Goal: Obtain resource: Download file/media

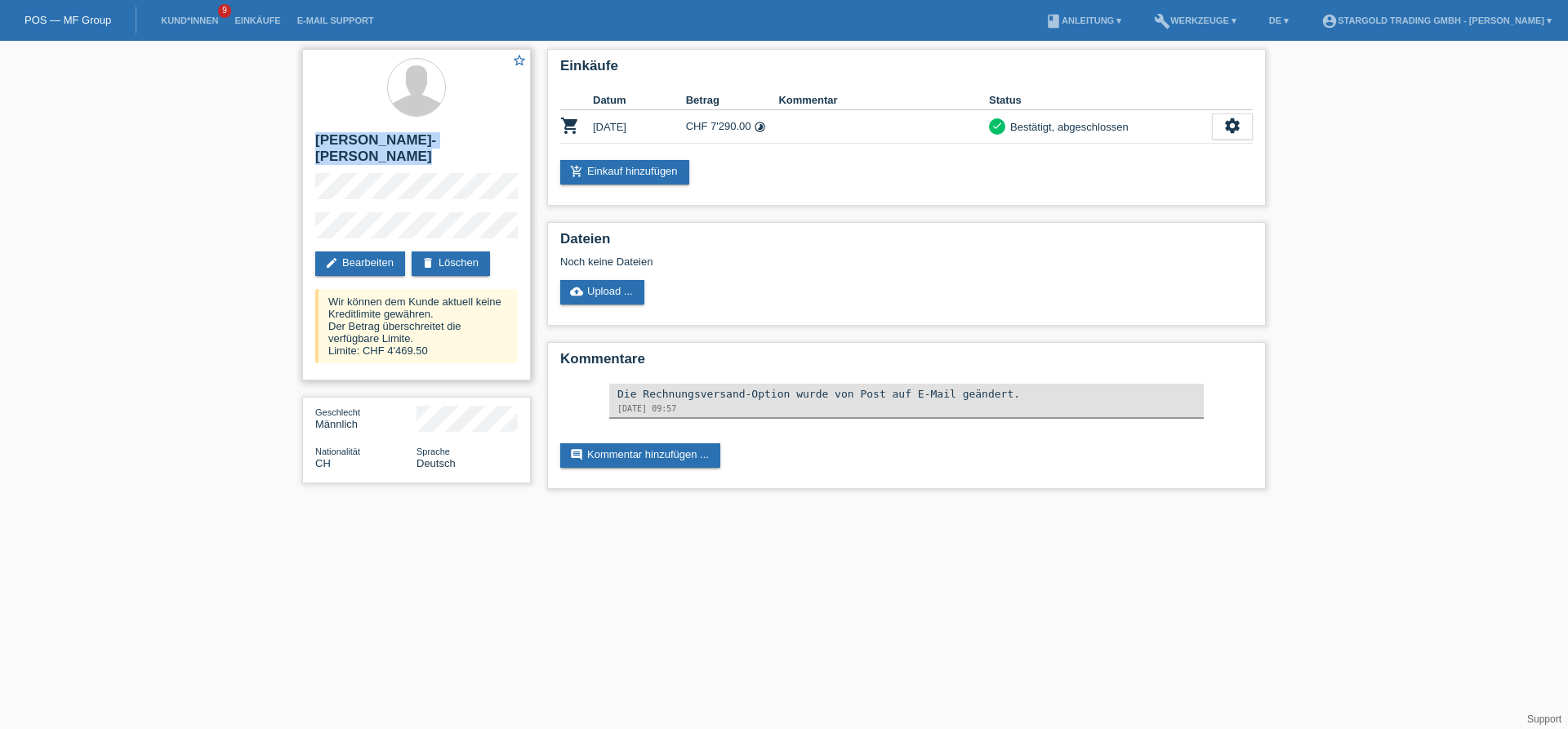
click at [314, 141] on div "star_border [PERSON_NAME]-[PERSON_NAME] edit Bearbeiten delete Löschen Wir könn…" at bounding box center [416, 214] width 228 height 331
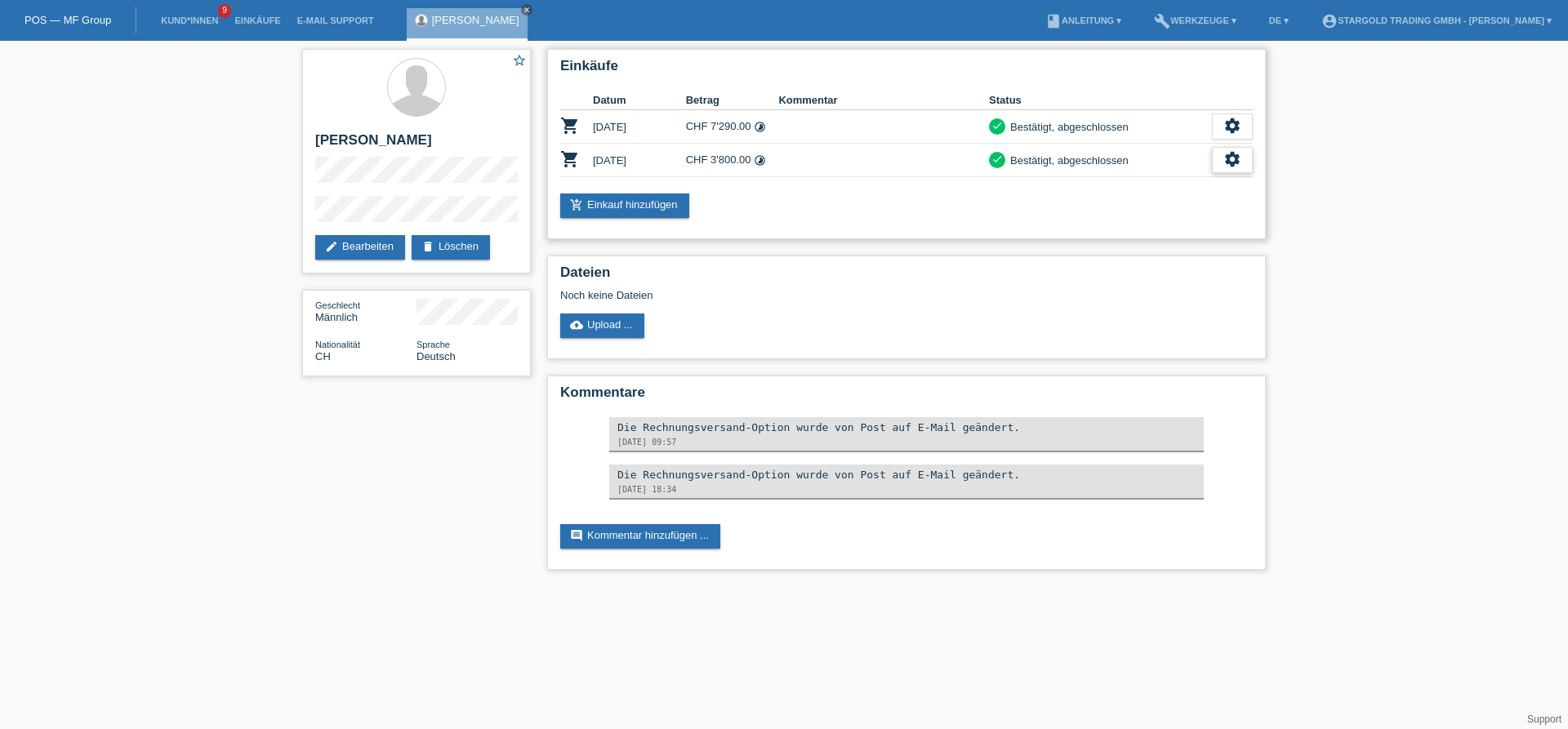
click at [1239, 155] on icon "settings" at bounding box center [1231, 159] width 18 height 18
click at [1098, 216] on span "AGB herunterladen" at bounding box center [1105, 211] width 96 height 19
click at [1243, 168] on div "settings" at bounding box center [1232, 159] width 41 height 26
click at [1130, 186] on div "fullscreen Anzeigen" at bounding box center [1143, 187] width 217 height 24
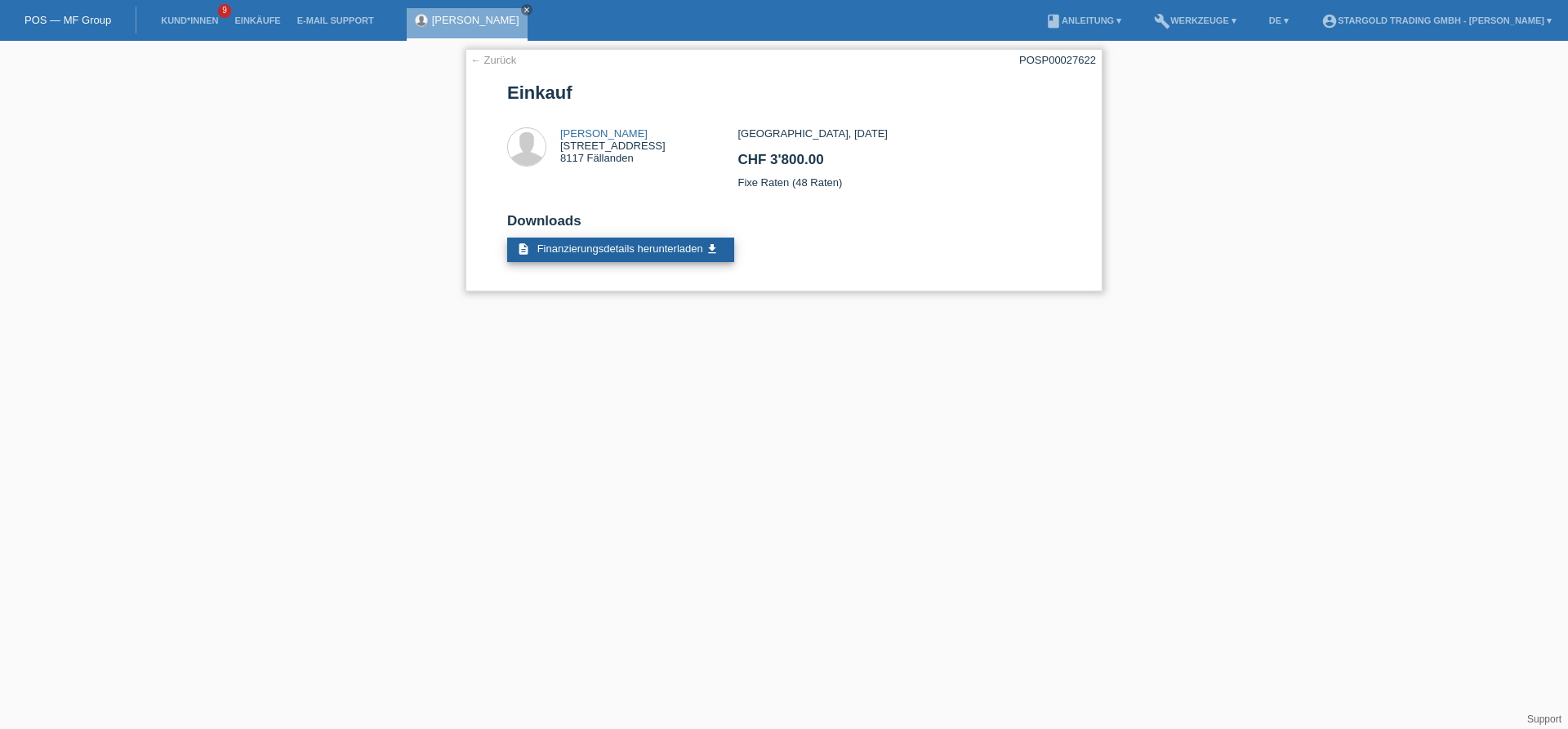
click at [654, 247] on link "description Finanzierungsdetails herunterladen get_app" at bounding box center [620, 249] width 227 height 24
